Goal: Task Accomplishment & Management: Use online tool/utility

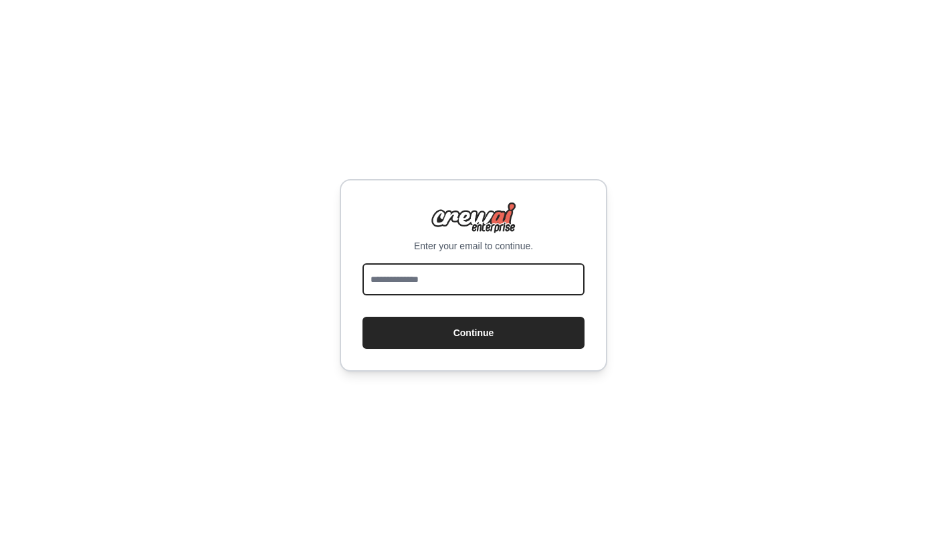
click at [430, 280] on input "email" at bounding box center [473, 279] width 222 height 32
type input "**********"
click at [362, 317] on button "Continue" at bounding box center [473, 333] width 222 height 32
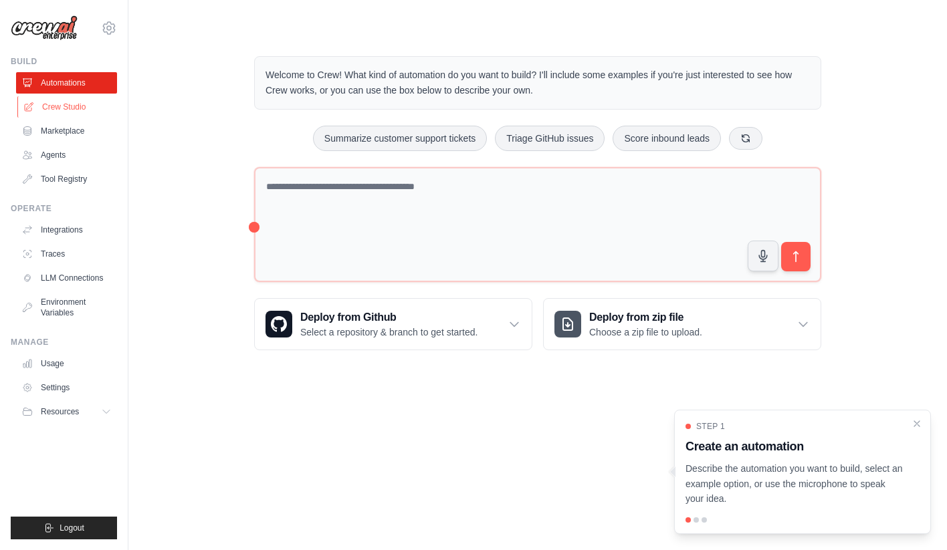
click at [55, 109] on link "Crew Studio" at bounding box center [67, 106] width 101 height 21
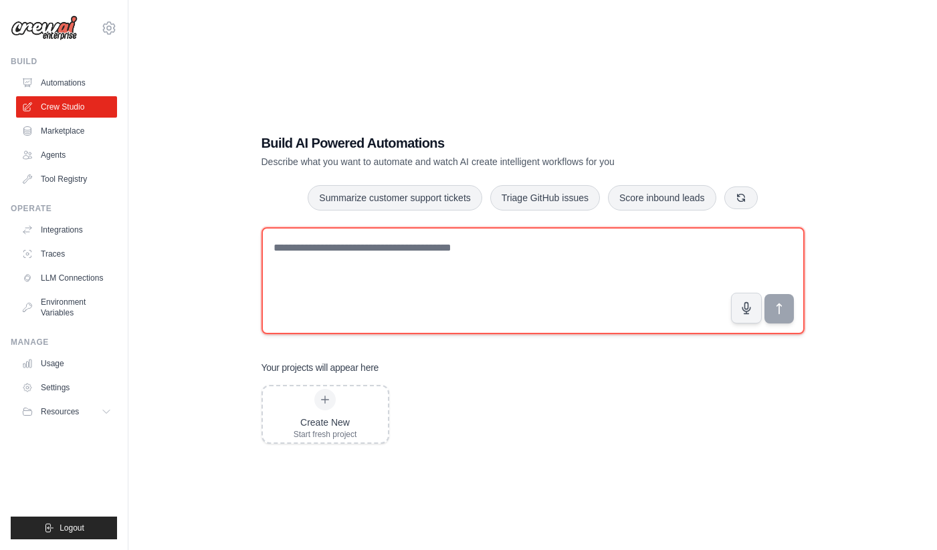
click at [372, 267] on textarea at bounding box center [532, 280] width 543 height 107
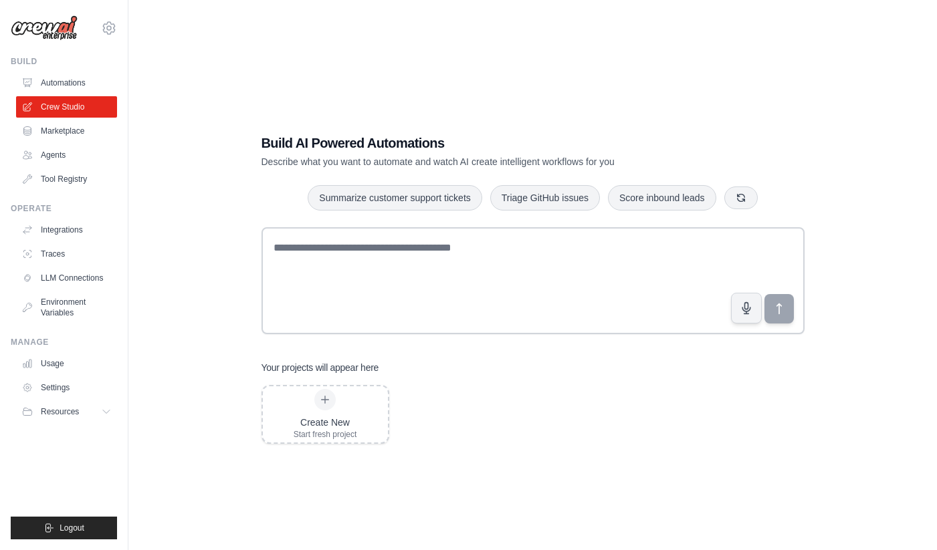
click at [735, 154] on div "Build AI Powered Automations Describe what you want to automate and watch AI cr…" at bounding box center [532, 151] width 543 height 35
